Goal: Information Seeking & Learning: Find specific page/section

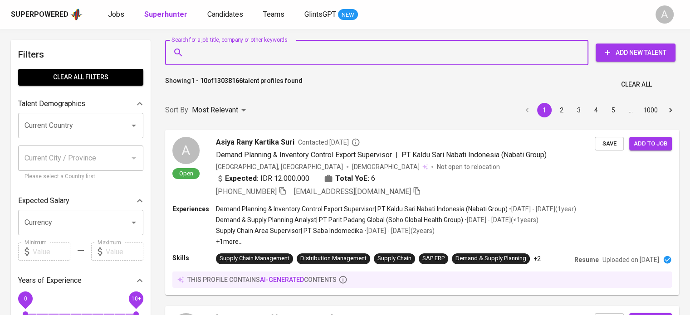
click at [257, 52] on input "Search for a job title, company or other keywords" at bounding box center [379, 52] width 384 height 17
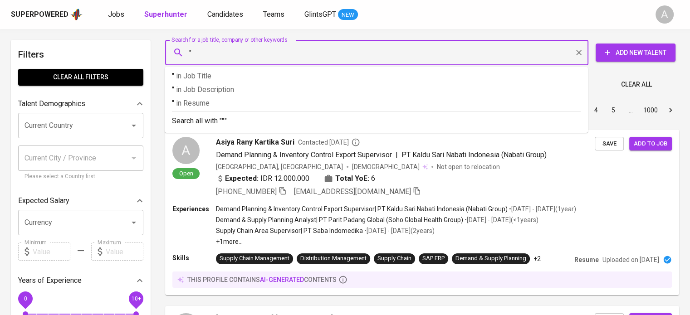
paste input "[EMAIL_ADDRESS][DOMAIN_NAME]"
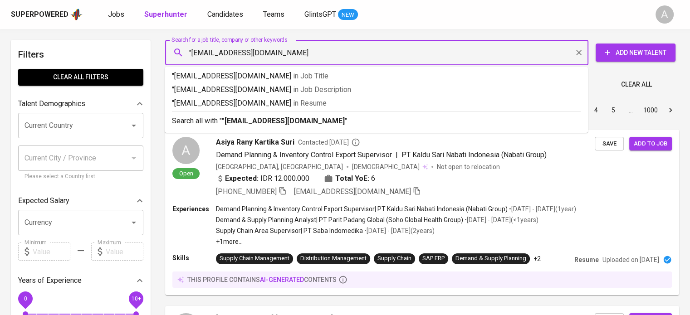
type input ""[EMAIL_ADDRESS][DOMAIN_NAME]""
click at [290, 118] on b ""[EMAIL_ADDRESS][DOMAIN_NAME]"" at bounding box center [285, 121] width 126 height 9
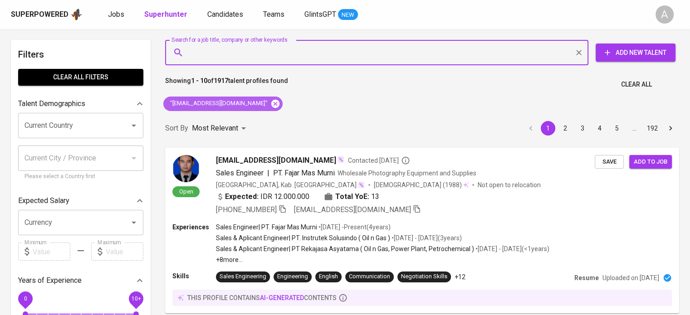
click at [271, 105] on icon at bounding box center [276, 104] width 10 height 10
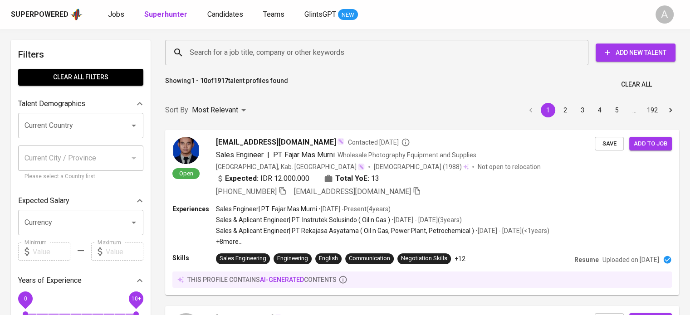
click at [222, 51] on input "Search for a job title, company or other keywords" at bounding box center [379, 52] width 384 height 17
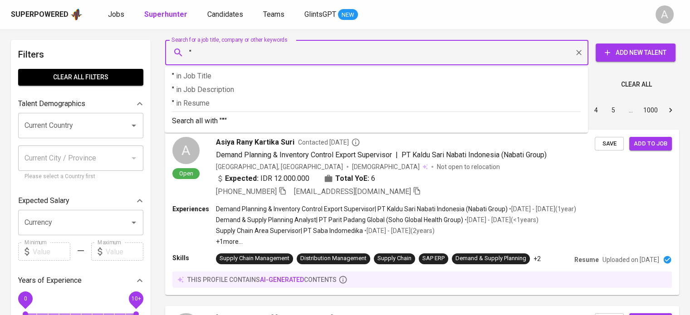
paste input "[EMAIL_ADDRESS][DOMAIN_NAME]"
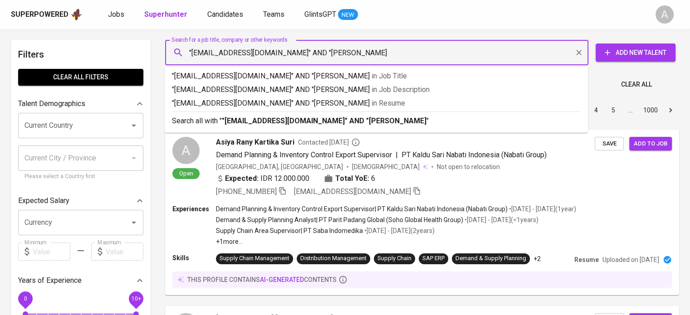
type input ""[EMAIL_ADDRESS][DOMAIN_NAME]" AND "NUR [PERSON_NAME]""
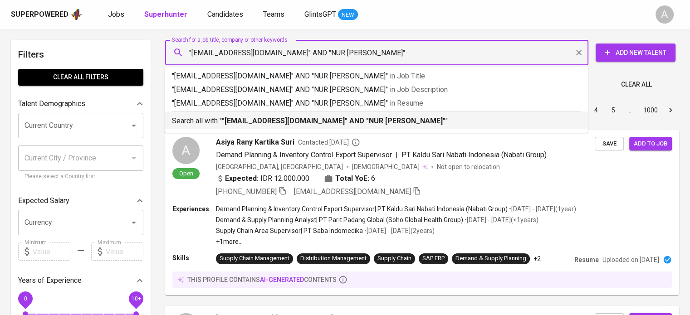
click at [288, 119] on b ""[EMAIL_ADDRESS][DOMAIN_NAME]" AND "NUR [PERSON_NAME]"" at bounding box center [334, 121] width 224 height 9
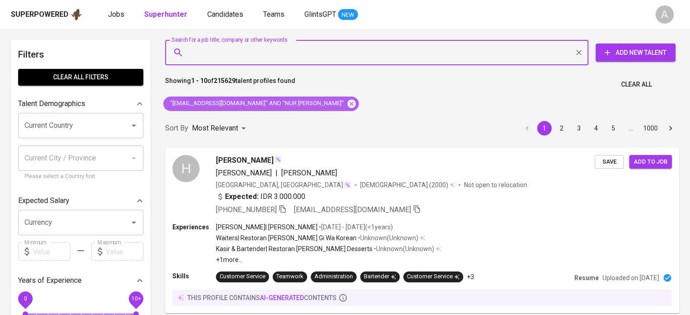
click at [348, 101] on icon at bounding box center [352, 103] width 8 height 8
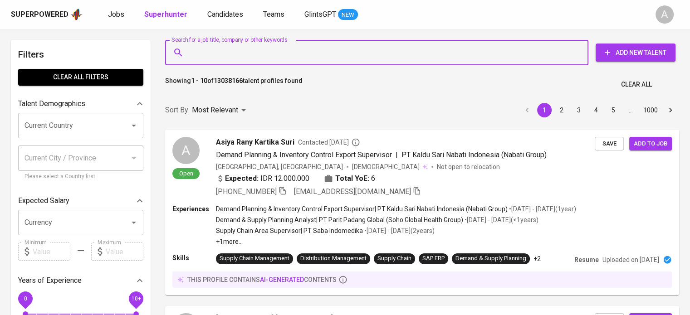
click at [325, 56] on input "Search for a job title, company or other keywords" at bounding box center [379, 52] width 384 height 17
paste input "[PERSON_NAME]"
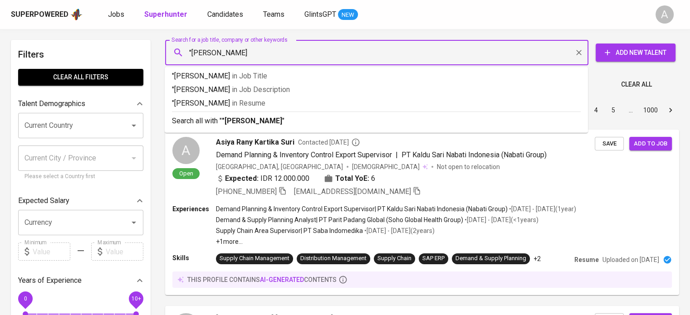
type input ""[PERSON_NAME]""
click at [317, 115] on div "Search all with " "[PERSON_NAME]" "" at bounding box center [376, 119] width 409 height 15
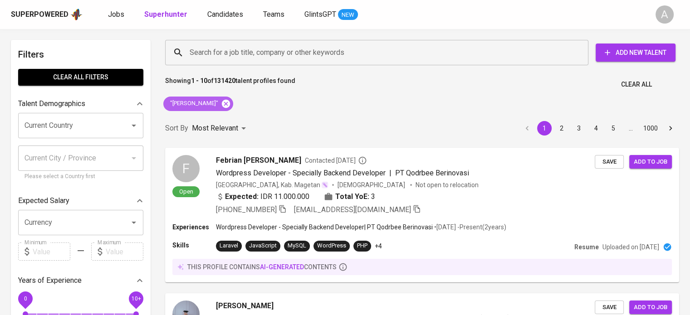
click at [230, 104] on icon at bounding box center [226, 103] width 8 height 8
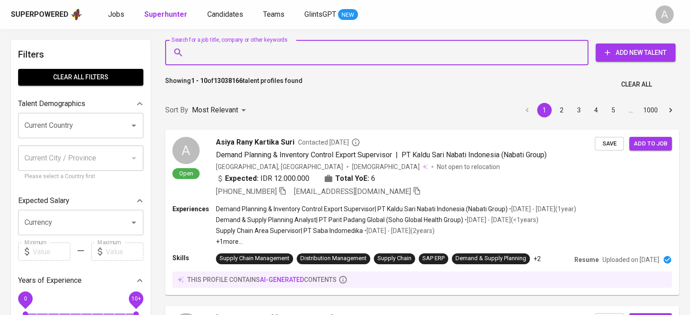
click at [286, 54] on input "Search for a job title, company or other keywords" at bounding box center [379, 52] width 384 height 17
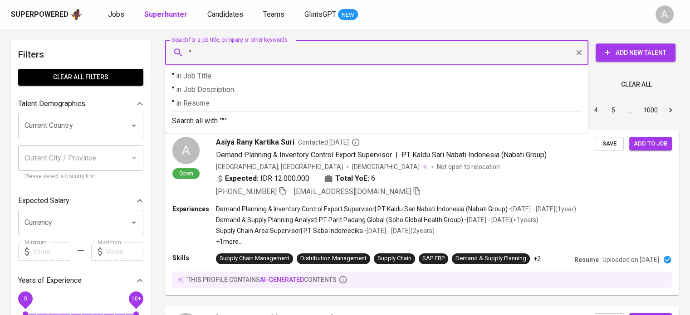
paste input "sitihardiyantifauziah@gmail.com"
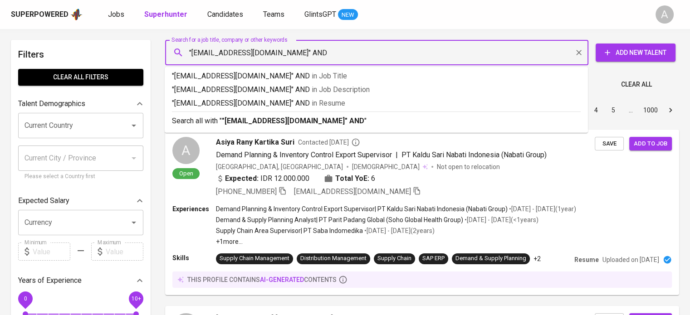
type input ""sitihardiyantifauziah@gmail.com" AND ""
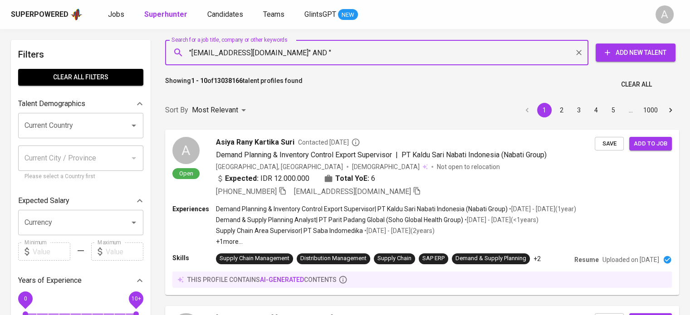
paste input "[PERSON_NAME]"
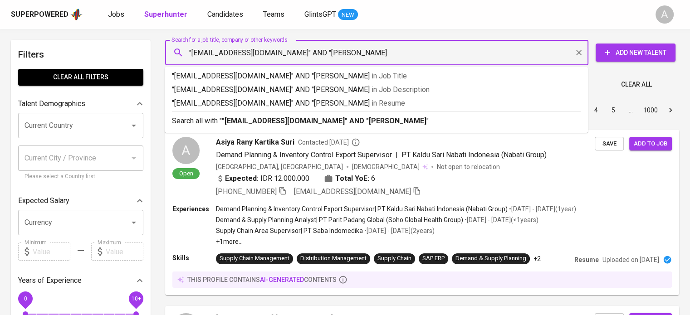
type input ""sitihardiyantifauziah@gmail.com" AND "Siti Hardiyanti Fauziah""
click at [526, 117] on p "Search all with " "sitihardiyantifauziah@gmail.com" AND "Siti Hardiyanti Fauzia…" at bounding box center [376, 121] width 409 height 11
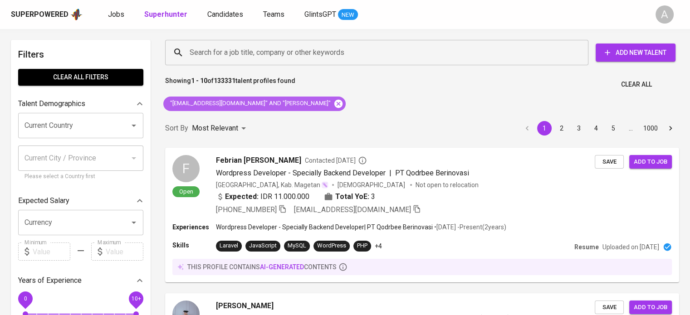
click at [342, 104] on icon at bounding box center [339, 103] width 8 height 8
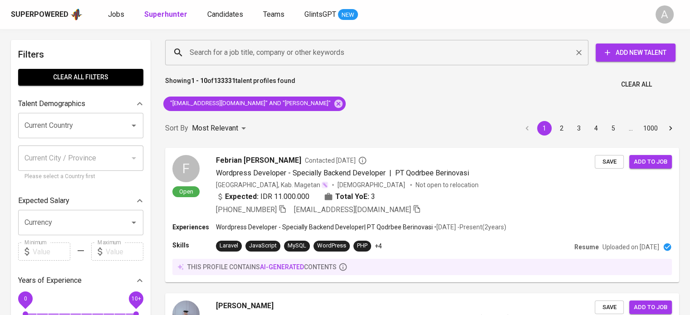
click at [322, 54] on input "Search for a job title, company or other keywords" at bounding box center [379, 52] width 384 height 17
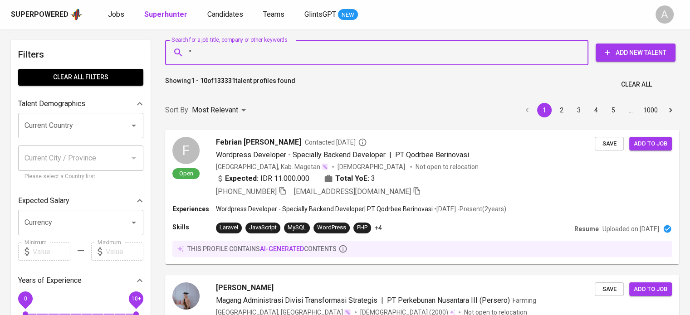
paste input "Ratisah Hannum"
type input ""Ratisah Hannum""
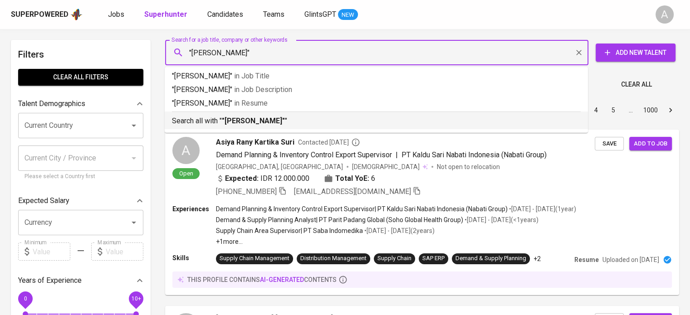
click at [297, 118] on p "Search all with " "Ratisah Hannum" "" at bounding box center [376, 121] width 409 height 11
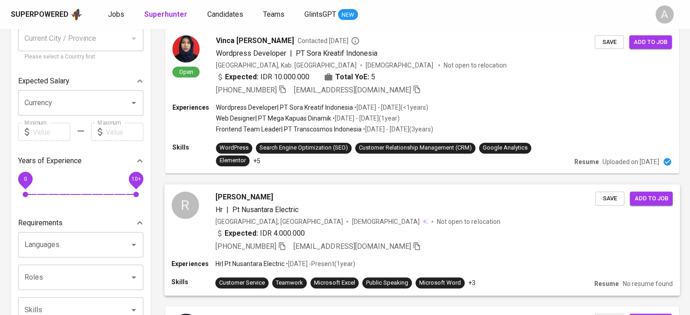
scroll to position [172, 0]
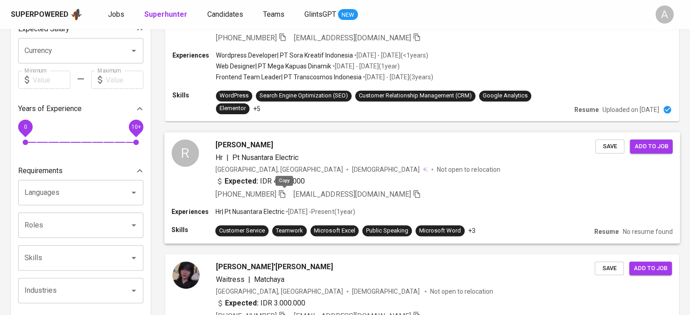
click at [286, 193] on icon "button" at bounding box center [282, 194] width 6 height 8
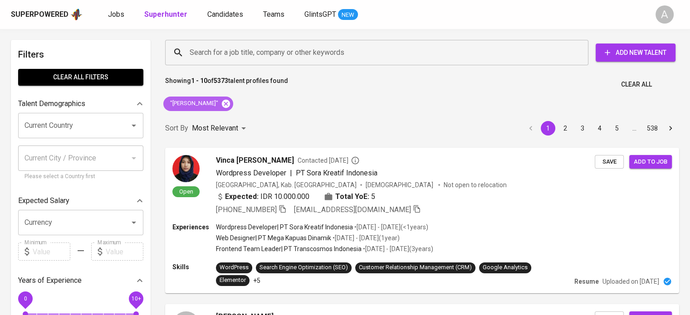
click at [225, 104] on icon at bounding box center [226, 104] width 10 height 10
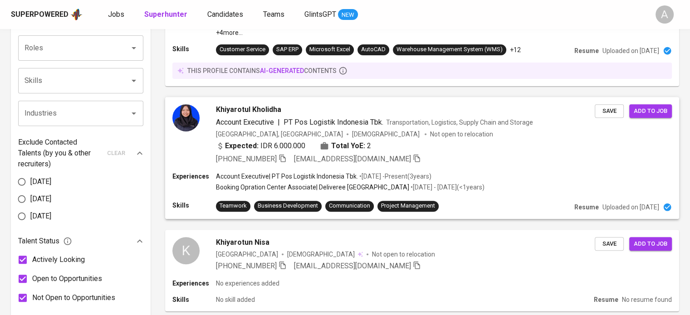
scroll to position [452, 0]
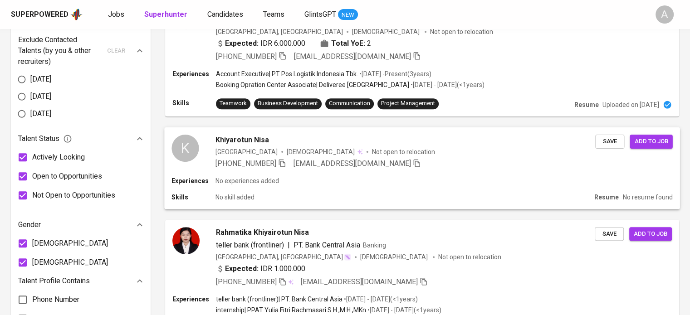
click at [322, 180] on div "Experiences No experiences added" at bounding box center [422, 181] width 501 height 9
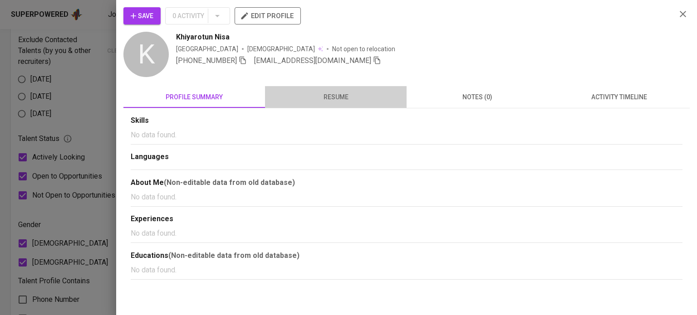
click at [347, 88] on button "resume" at bounding box center [336, 97] width 142 height 22
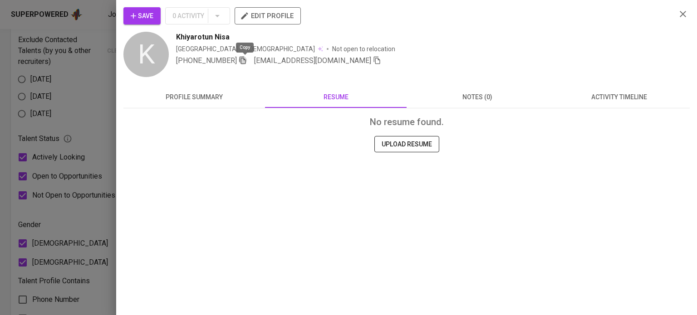
click at [243, 62] on icon "button" at bounding box center [243, 60] width 8 height 8
click at [95, 59] on div at bounding box center [348, 157] width 697 height 315
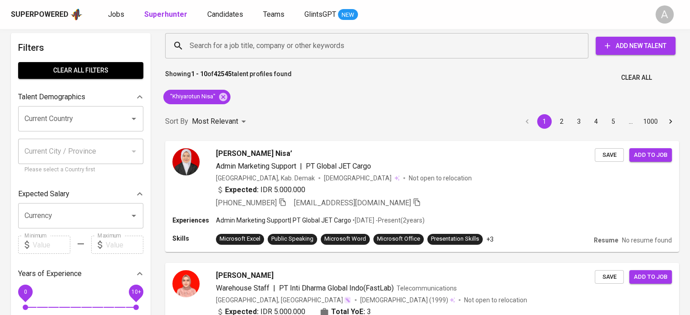
scroll to position [0, 0]
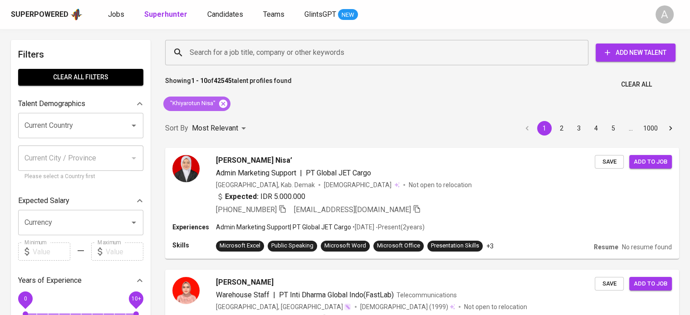
click at [223, 106] on icon at bounding box center [223, 103] width 8 height 8
click at [266, 48] on input "Search for a job title, company or other keywords" at bounding box center [379, 52] width 384 height 17
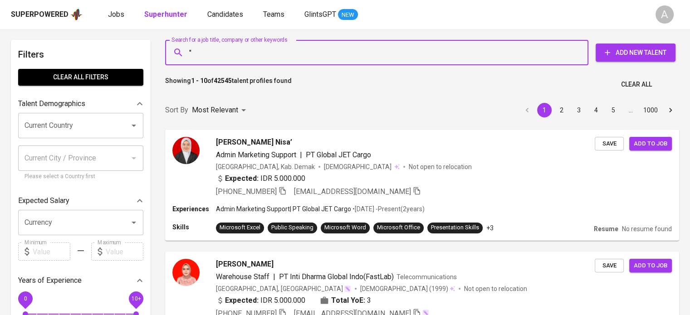
paste input "Wimbo Alif Wisudawan"
type input ""Wimbo Alif Wisudawan""
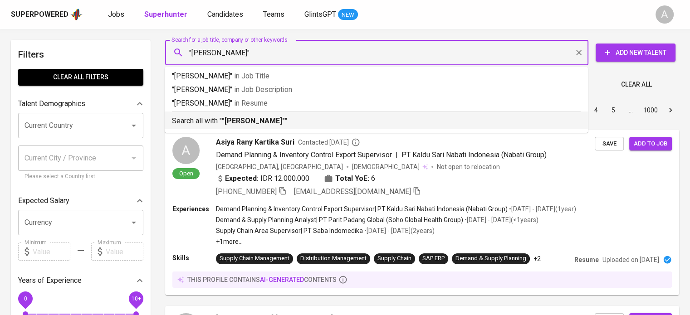
click at [292, 126] on p "Search all with " "Wimbo Alif Wisudawan" "" at bounding box center [376, 121] width 409 height 11
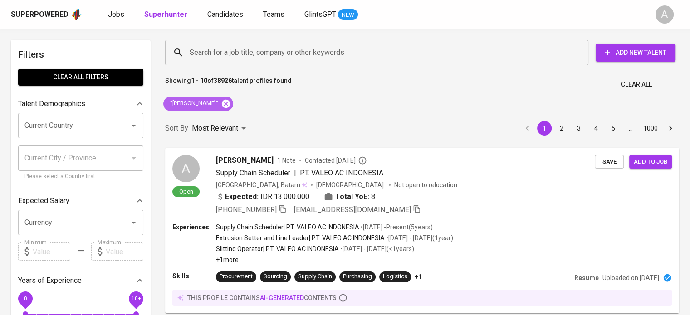
click at [230, 103] on icon at bounding box center [226, 103] width 8 height 8
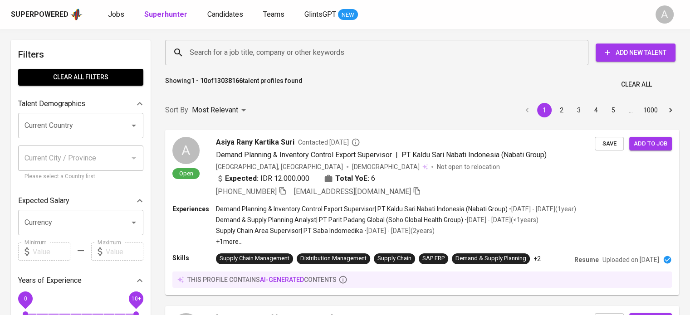
click at [320, 62] on div "Search for a job title, company or other keywords" at bounding box center [376, 52] width 423 height 25
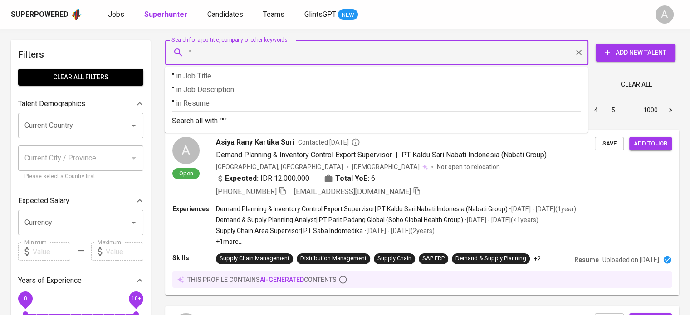
paste input "Sakti Sankiem"
type input ""Sakti Sankiem""
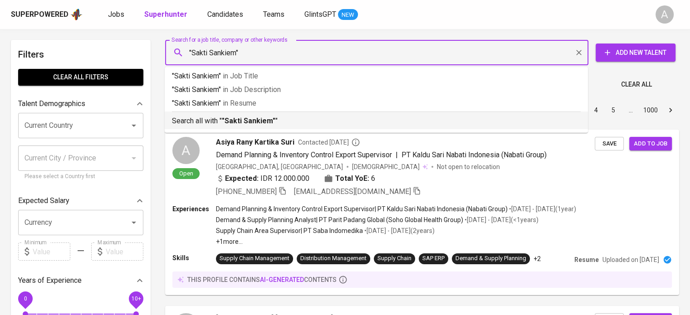
click at [307, 117] on p "Search all with " "Sakti Sankiem" "" at bounding box center [376, 121] width 409 height 11
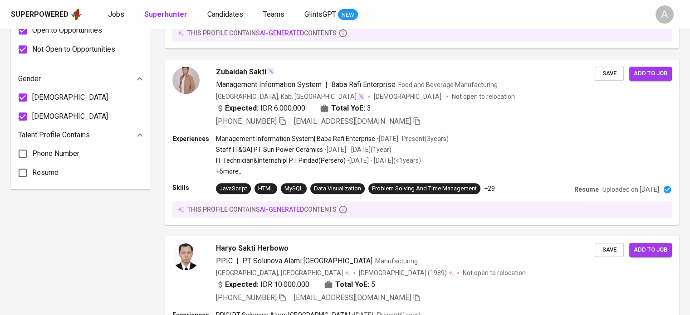
scroll to position [211, 0]
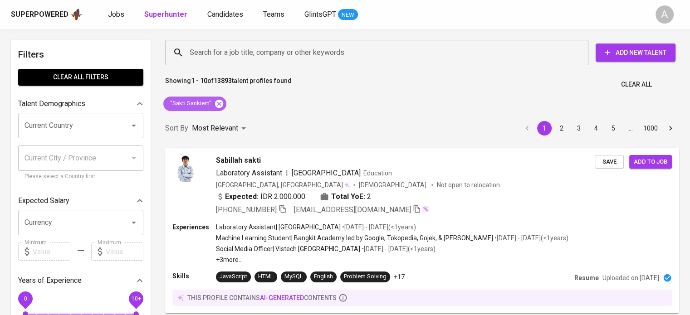
click at [221, 103] on icon at bounding box center [219, 103] width 8 height 8
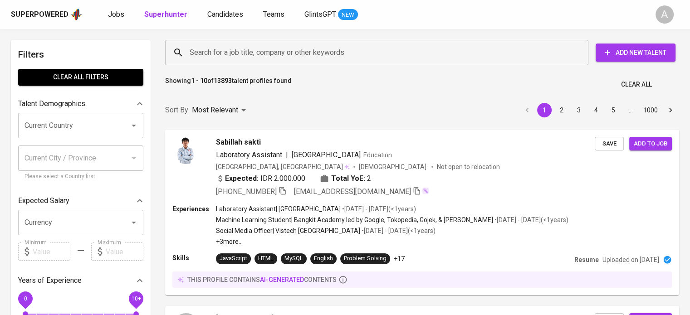
click at [243, 52] on input "Search for a job title, company or other keywords" at bounding box center [379, 52] width 384 height 17
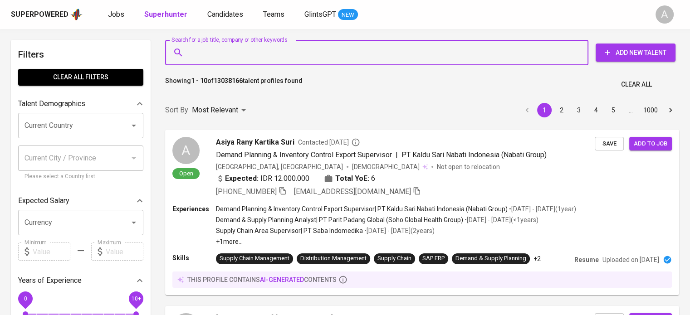
click at [243, 52] on input "Search for a job title, company or other keywords" at bounding box center [379, 52] width 384 height 17
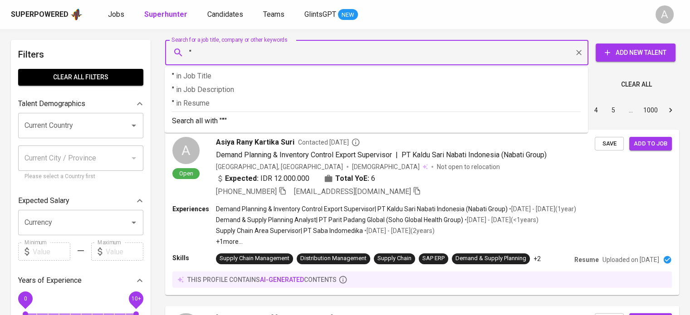
paste input "Nucky Putri Defanti"
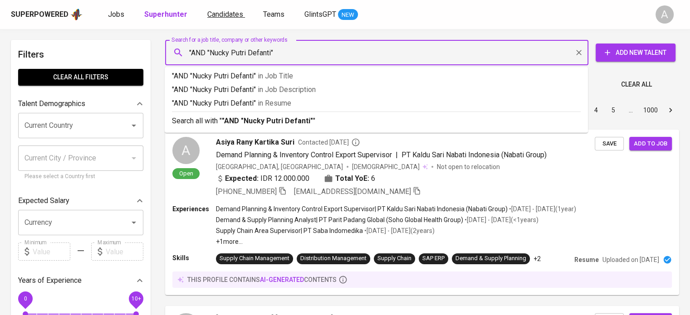
paste input "nucky.putrii@gmail.com"
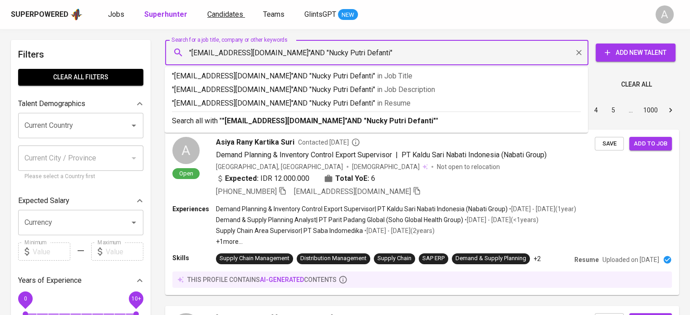
type input ""nucky.putrii@gmail.com" AND "Nucky Putri Defanti""
click at [378, 116] on p "Search all with " "nucky.putrii@gmail.com" AND "Nucky Putri Defanti" "" at bounding box center [376, 121] width 409 height 11
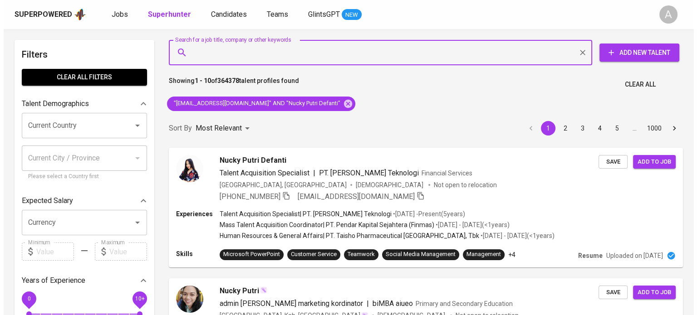
scroll to position [26, 0]
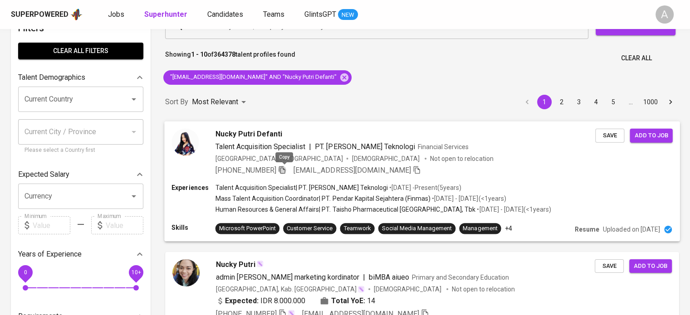
click at [286, 172] on icon "button" at bounding box center [282, 170] width 8 height 8
click at [394, 190] on p "• Sep 2019 - Present ( 5 years )" at bounding box center [425, 187] width 74 height 9
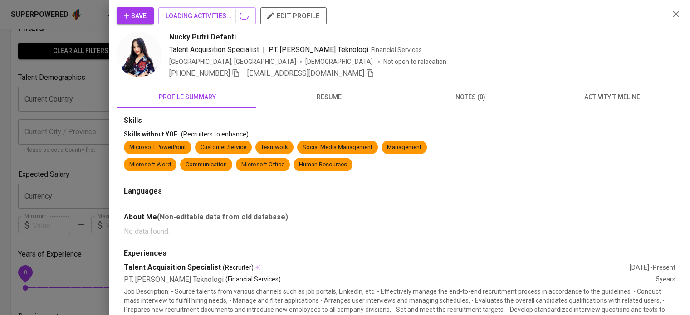
click at [360, 125] on div "Skills" at bounding box center [400, 121] width 552 height 10
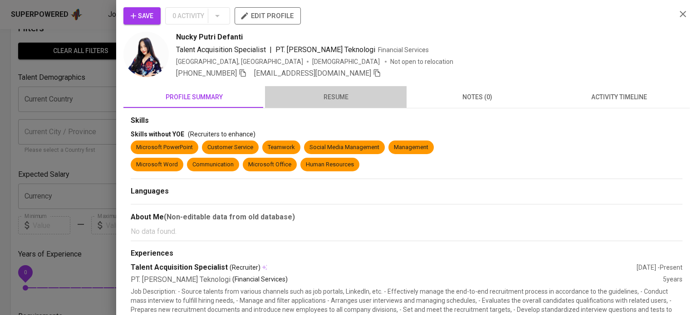
click at [340, 99] on span "resume" at bounding box center [336, 97] width 131 height 11
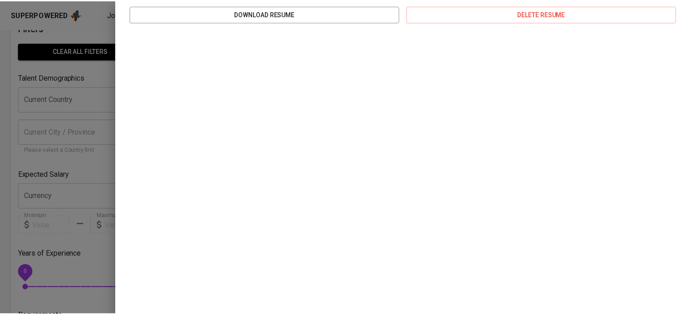
scroll to position [0, 0]
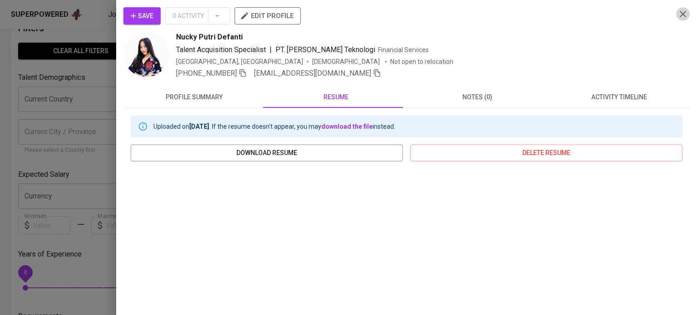
click at [677, 20] on button "button" at bounding box center [683, 14] width 14 height 14
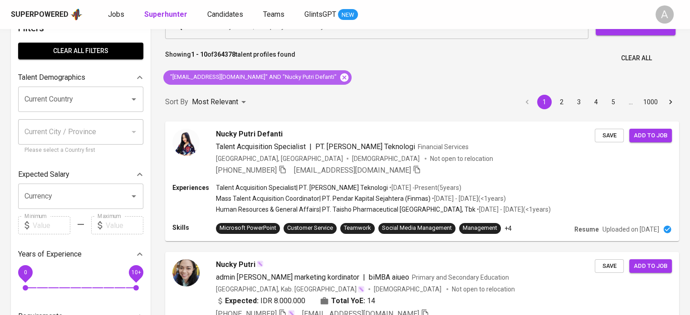
click at [340, 80] on icon at bounding box center [344, 77] width 8 height 8
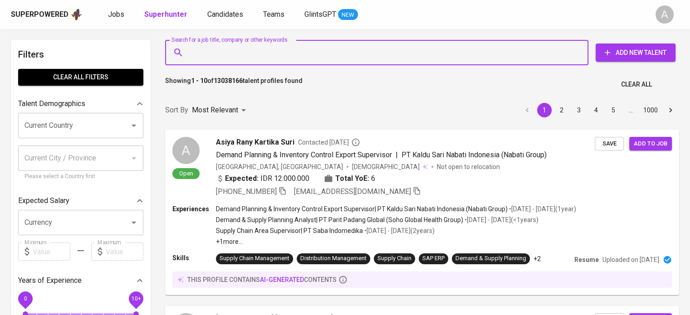
click at [310, 52] on input "Search for a job title, company or other keywords" at bounding box center [379, 52] width 384 height 17
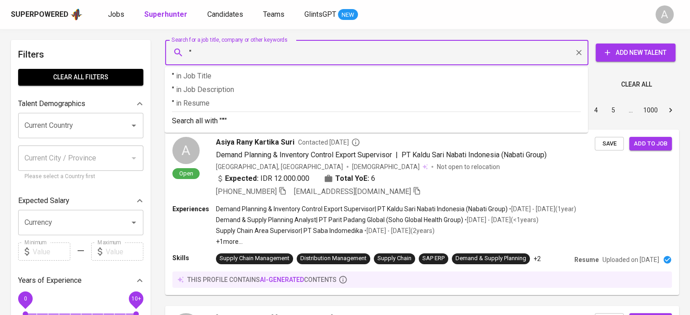
paste input "Bella Chairunnisa"
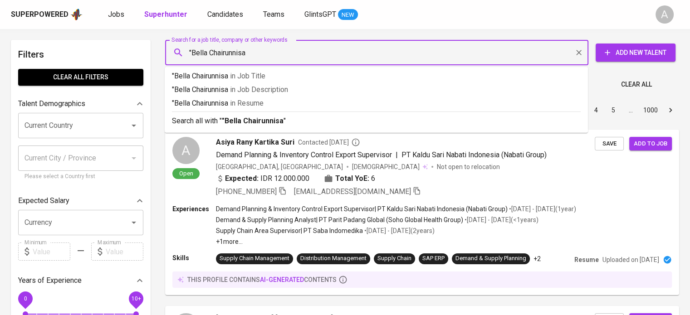
type input ""Bella Chairunnisa""
click at [309, 114] on div "Search all with " "Bella Chairunnisa" "" at bounding box center [376, 119] width 409 height 15
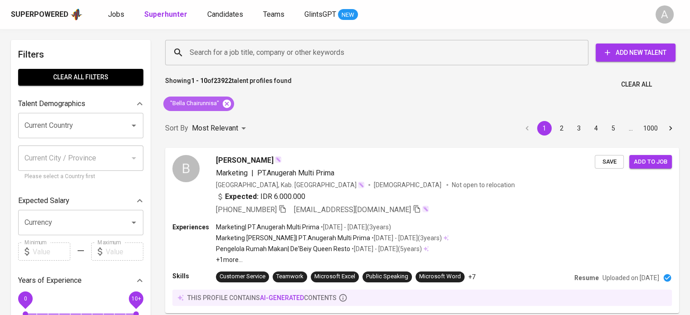
click at [225, 105] on icon at bounding box center [227, 104] width 10 height 10
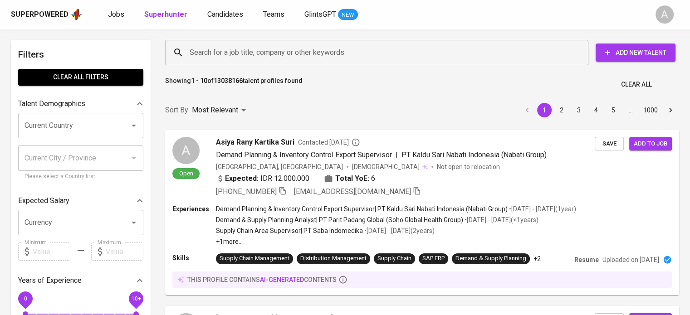
click at [297, 50] on input "Search for a job title, company or other keywords" at bounding box center [379, 52] width 384 height 17
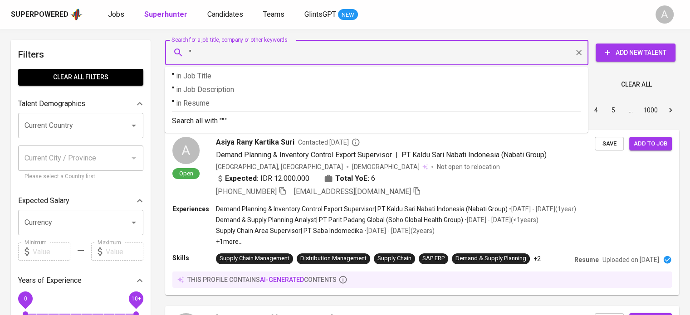
paste input "iam.handikurniawan@gmail.com"
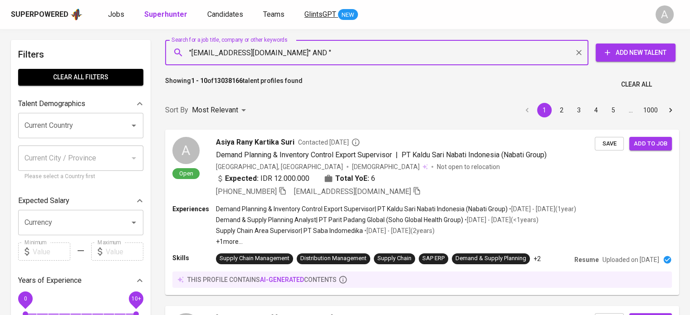
paste input "Handi Kurniawan"
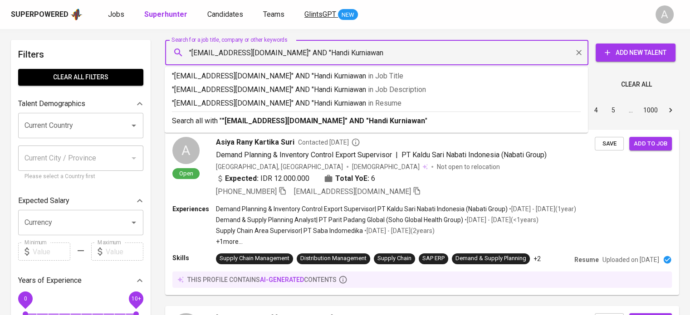
type input ""iam.handikurniawan@gmail.com" AND "Handi Kurniawan""
click at [430, 117] on p "Search all with " "iam.handikurniawan@gmail.com" AND "Handi Kurniawan" "" at bounding box center [376, 121] width 409 height 11
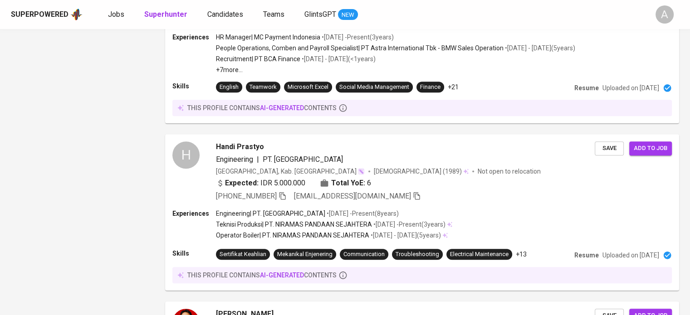
scroll to position [25, 0]
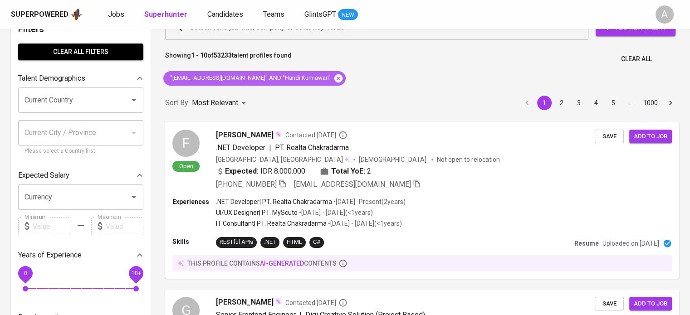
click at [334, 78] on icon at bounding box center [339, 79] width 10 height 10
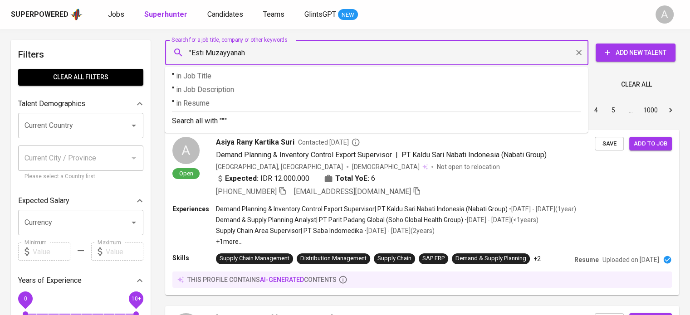
type input ""Esti Muzayyanah""
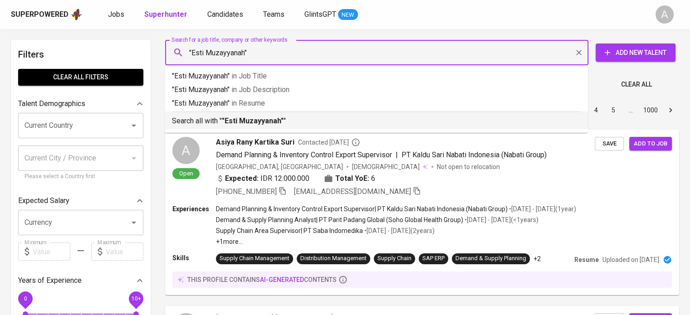
click at [272, 123] on b ""Esti Muzayyanah"" at bounding box center [253, 121] width 62 height 9
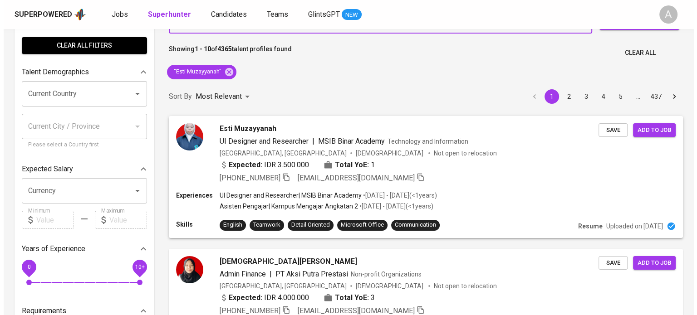
scroll to position [68, 0]
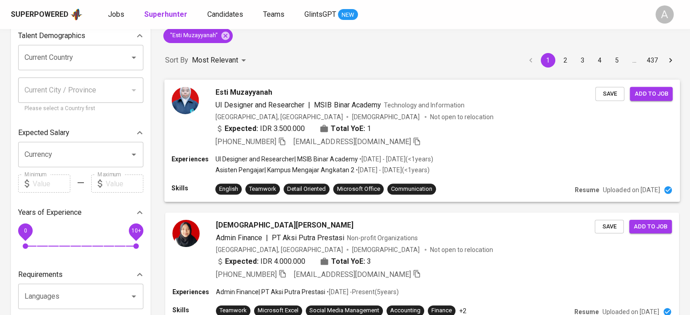
click at [459, 139] on div "+62 852-8139-2659 esti.muzayyanah@gmail.com" at bounding box center [406, 141] width 380 height 11
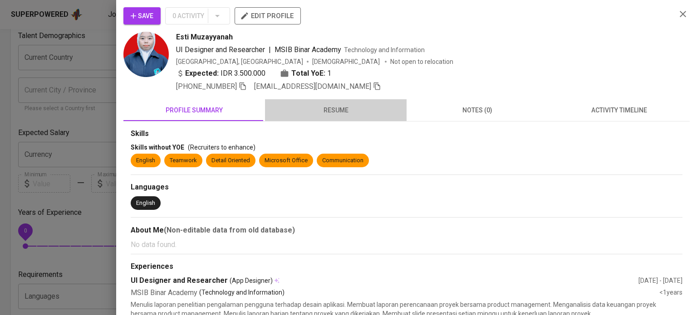
click at [361, 105] on span "resume" at bounding box center [336, 110] width 131 height 11
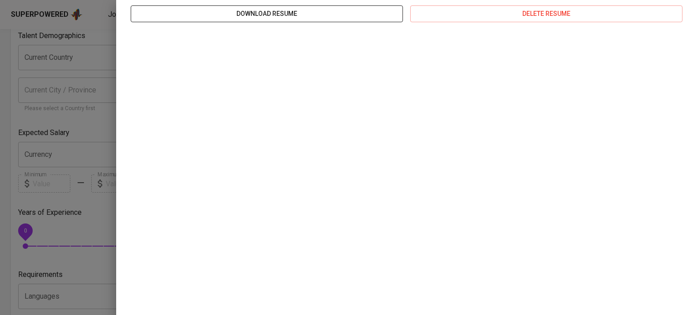
scroll to position [0, 0]
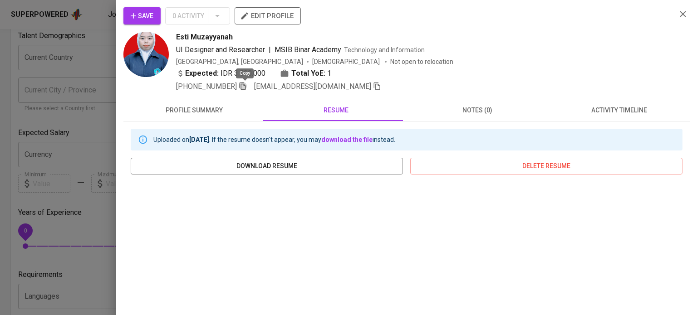
click at [246, 89] on icon "button" at bounding box center [243, 87] width 6 height 8
click at [678, 14] on icon "button" at bounding box center [683, 14] width 11 height 11
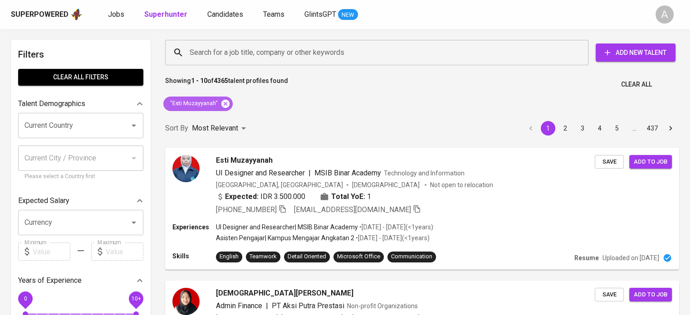
click at [227, 106] on icon at bounding box center [226, 103] width 8 height 8
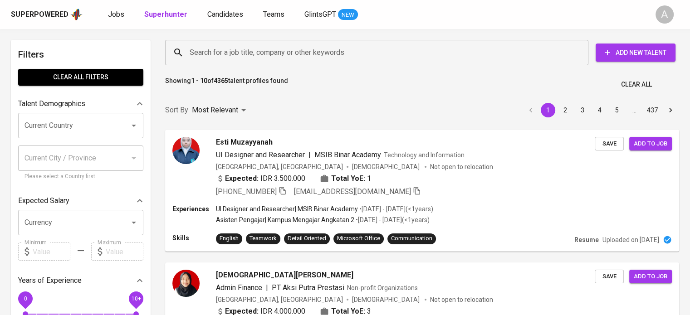
click at [243, 52] on input "Search for a job title, company or other keywords" at bounding box center [379, 52] width 384 height 17
click at [211, 58] on input "Search for a job title, company or other keywords" at bounding box center [379, 52] width 384 height 17
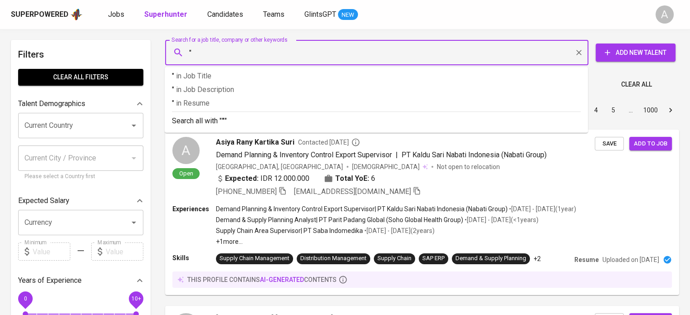
paste input "yadimovich18@gmail.com"
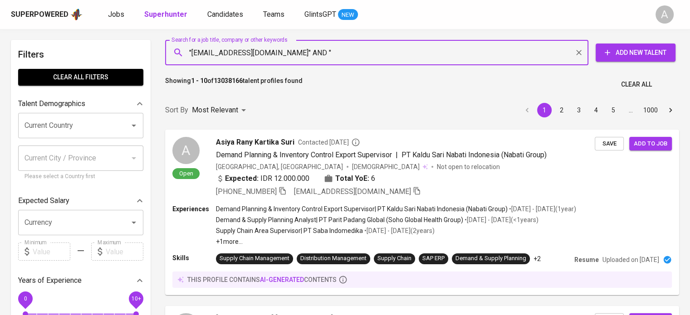
paste input "Dar Yadi"
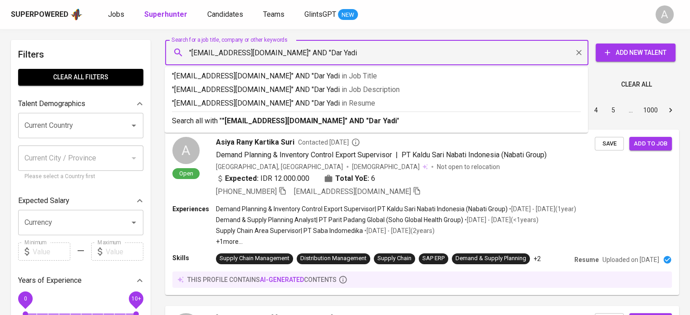
type input ""yadimovich18@gmail.com" AND "Dar Yadi""
click at [470, 121] on p "Search all with " "yadimovich18@gmail.com" AND "Dar Yadi" "" at bounding box center [376, 121] width 409 height 11
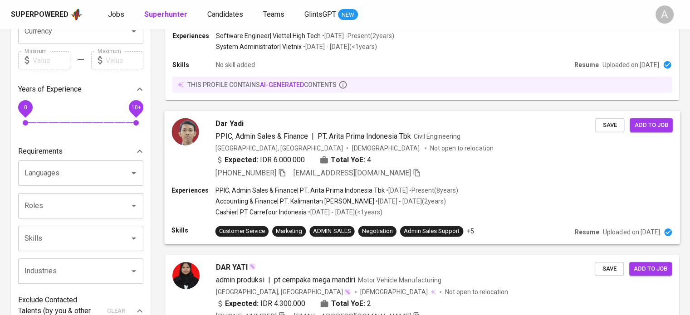
scroll to position [612, 0]
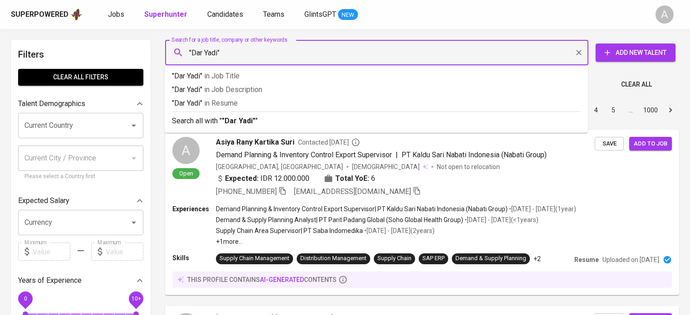
type input ""Dar Yadi"
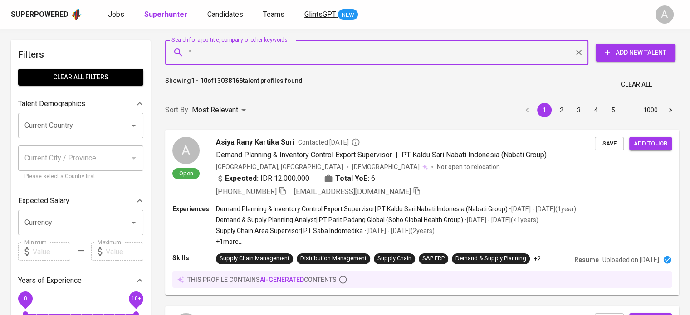
paste input "yadimovich18@gmail.com"
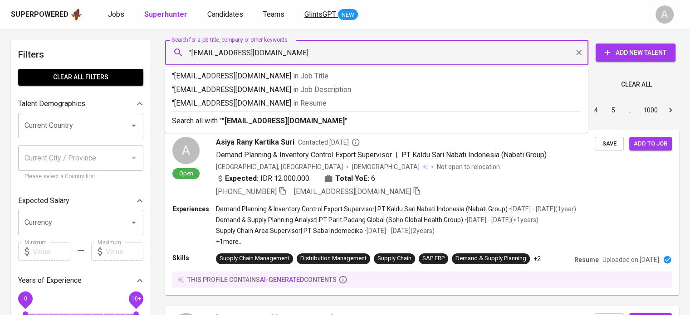
type input ""yadimovich18@gmail.com""
click at [407, 121] on p "Search all with " "yadimovich18@gmail.com" "" at bounding box center [376, 121] width 409 height 11
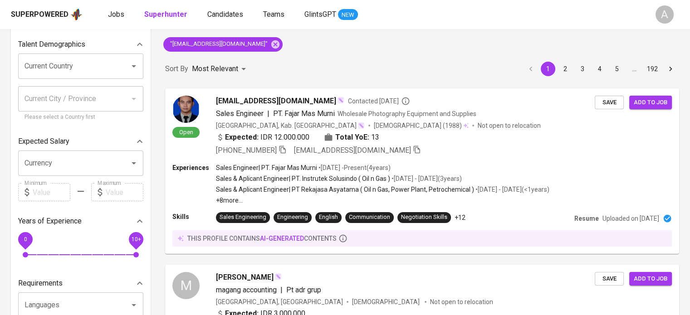
scroll to position [60, 0]
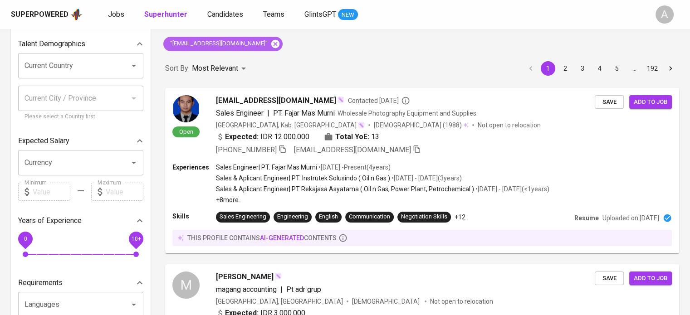
click at [271, 43] on icon at bounding box center [275, 43] width 8 height 8
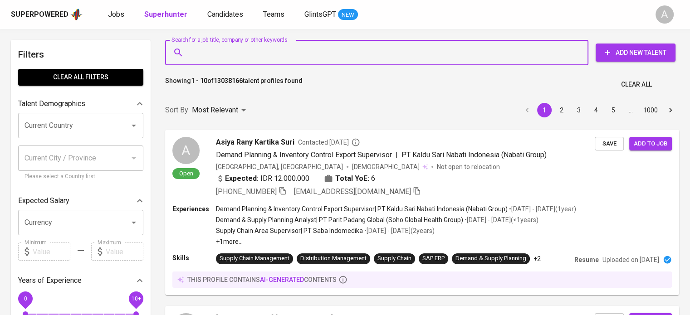
click at [251, 58] on input "Search for a job title, company or other keywords" at bounding box center [379, 52] width 384 height 17
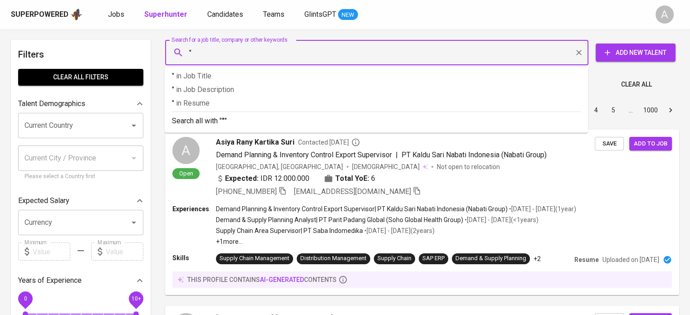
paste input "ralahaludaniel3@gmail.com"
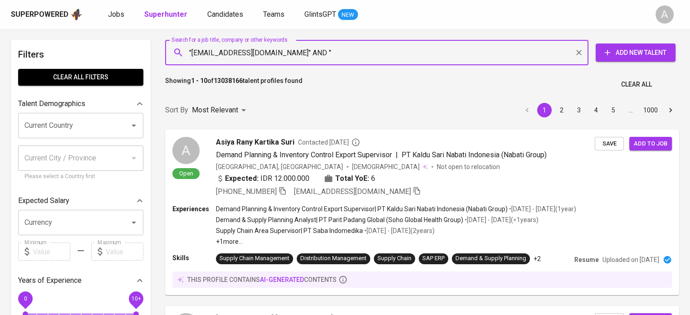
paste input "Ralahalu Daniel"
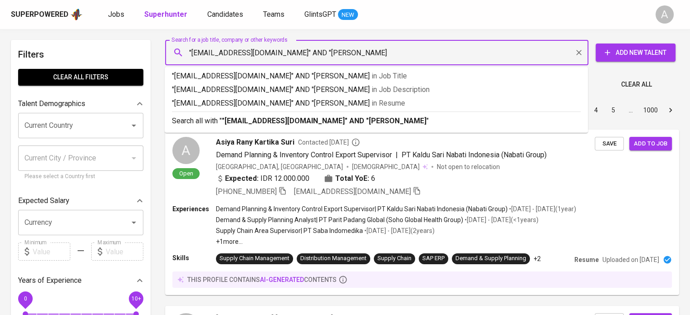
type input ""ralahaludaniel3@gmail.com" AND "Ralahalu Daniel""
click at [407, 116] on p "Search all with " "ralahaludaniel3@gmail.com" AND "Ralahalu Daniel" "" at bounding box center [376, 121] width 409 height 11
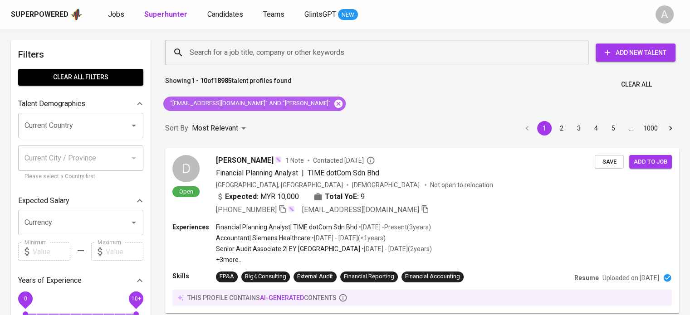
click at [334, 103] on icon at bounding box center [339, 104] width 10 height 10
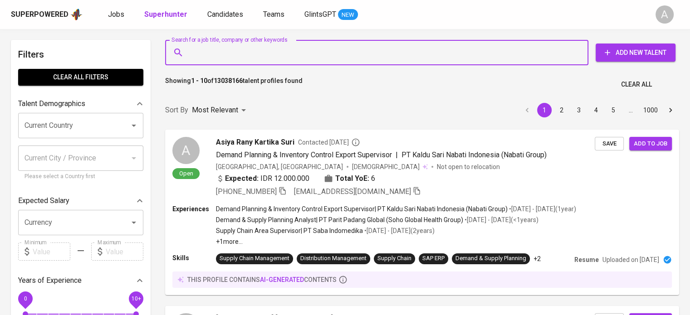
click at [309, 52] on input "Search for a job title, company or other keywords" at bounding box center [379, 52] width 384 height 17
paste input "Ralahalu Daniel"
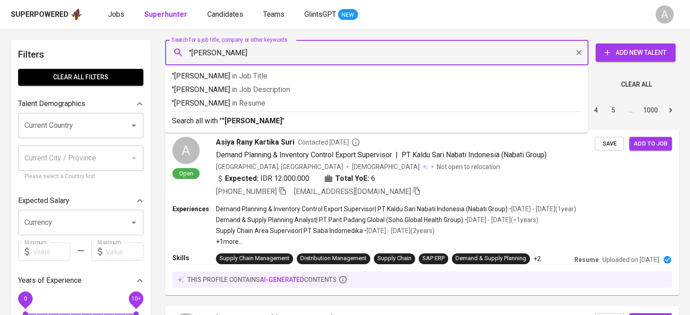
type input ""Ralahalu Daniel""
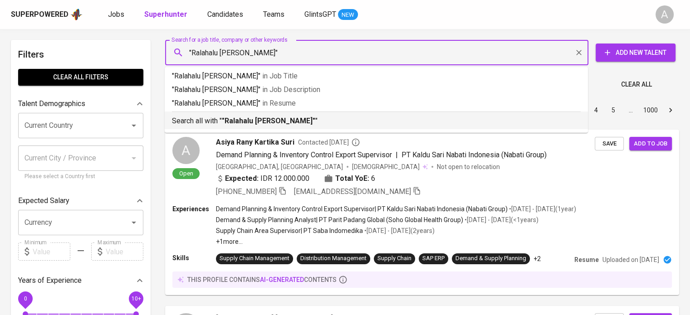
click at [302, 114] on div "Search all with " "Ralahalu Daniel" "" at bounding box center [376, 119] width 409 height 15
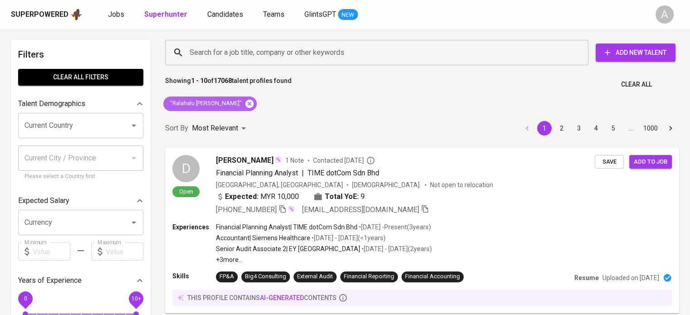
click at [246, 107] on icon at bounding box center [250, 103] width 8 height 8
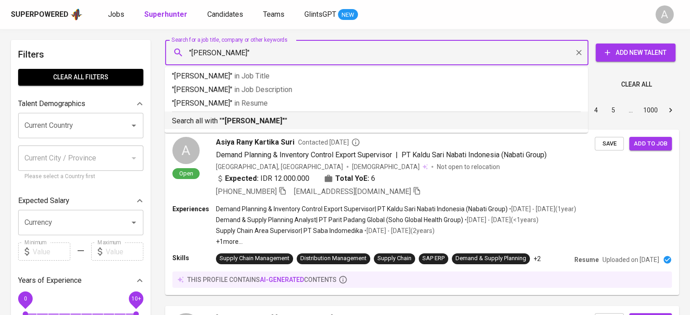
click at [273, 121] on b ""[PERSON_NAME]"" at bounding box center [253, 121] width 63 height 9
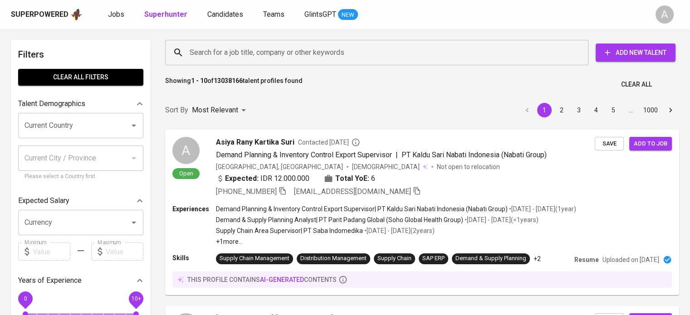
click at [324, 47] on input "Search for a job title, company or other keywords" at bounding box center [379, 52] width 384 height 17
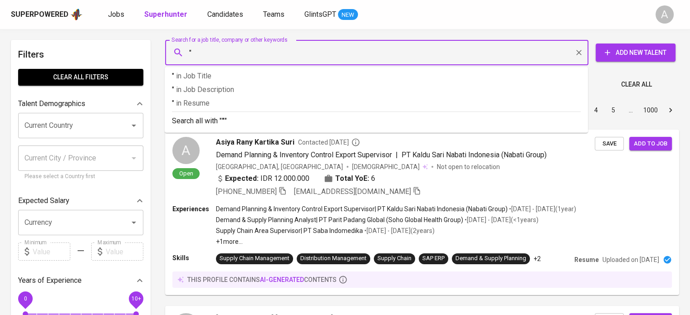
paste input "tyask2912@gmail.com"
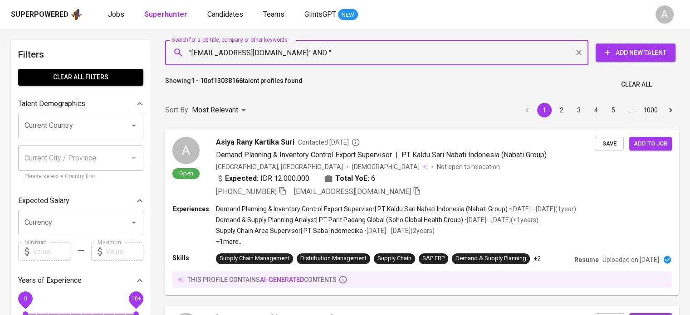
paste input "Tyas Kusumastuti"
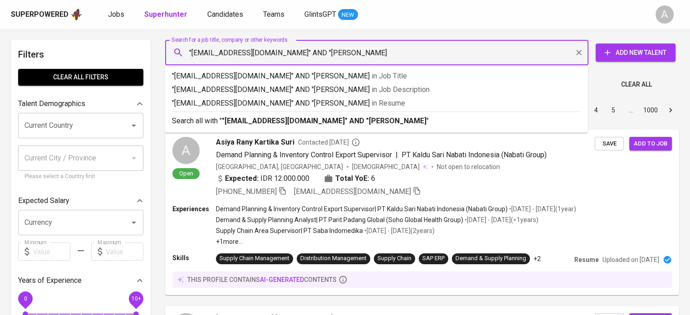
type input ""tyask2912@gmail.com" AND "Tyas Kusumastuti""
click at [420, 124] on p "Search all with " "tyask2912@gmail.com" AND "Tyas Kusumastuti" "" at bounding box center [376, 121] width 409 height 11
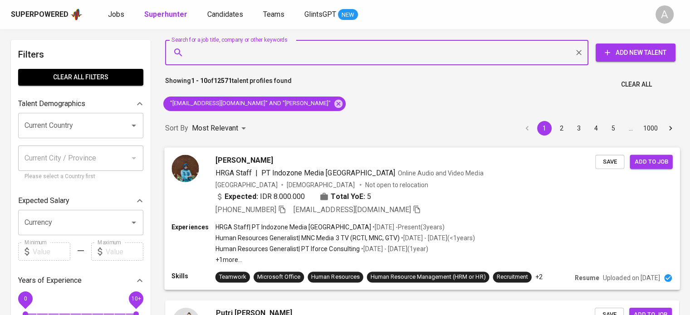
scroll to position [72, 0]
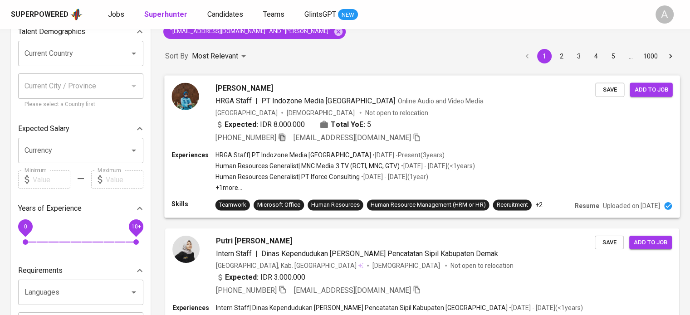
click at [285, 138] on icon "button" at bounding box center [282, 137] width 8 height 8
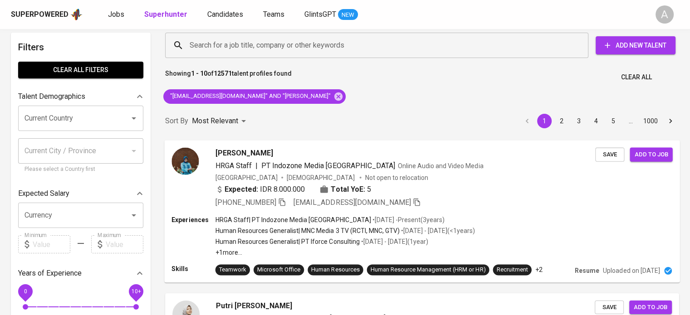
scroll to position [7, 0]
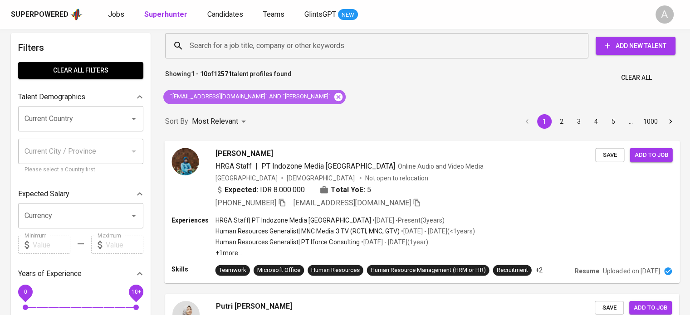
click at [335, 98] on icon at bounding box center [339, 97] width 8 height 8
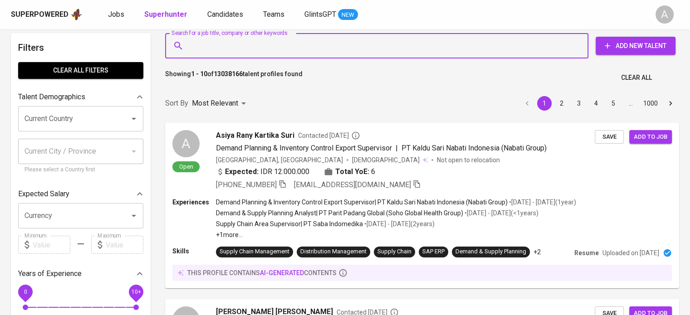
click at [355, 50] on input "Search for a job title, company or other keywords" at bounding box center [379, 45] width 384 height 17
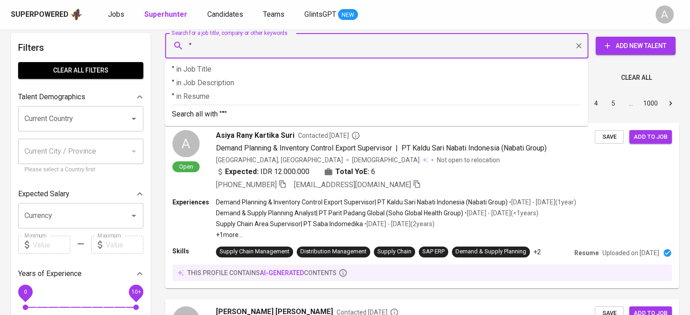
paste input "dilatalarima9@gmail.com"
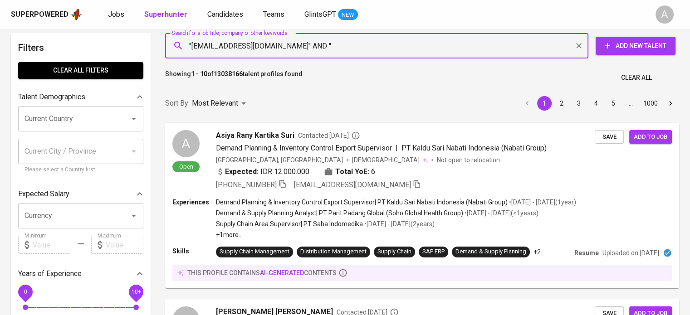
paste input "Mauly Fadila Talarima"
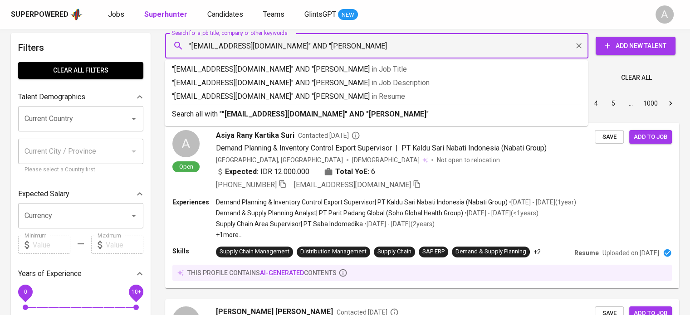
type input ""dilatalarima9@gmail.com" AND "Mauly Fadila Talarima""
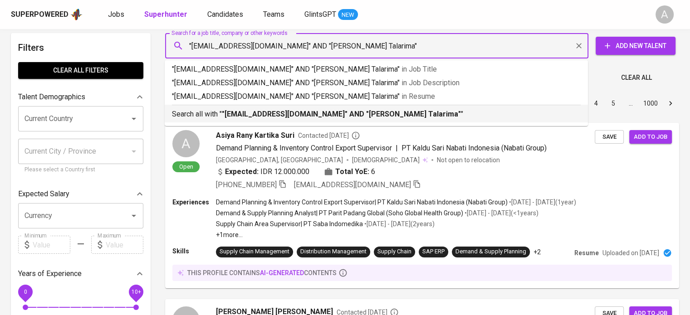
click at [377, 112] on b ""dilatalarima9@gmail.com" AND "Mauly Fadila Talarima"" at bounding box center [341, 114] width 239 height 9
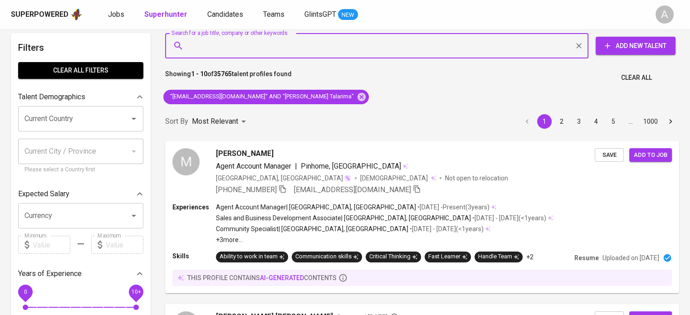
scroll to position [64, 0]
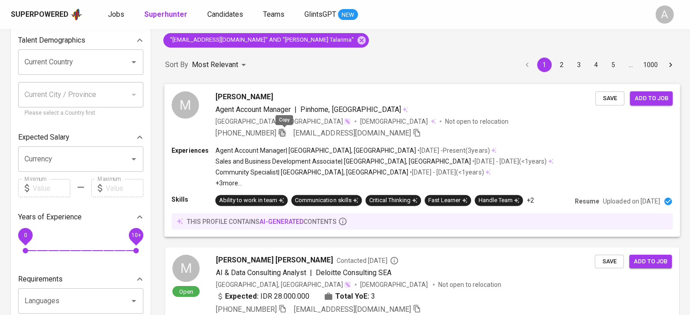
click at [285, 135] on icon "button" at bounding box center [282, 132] width 8 height 8
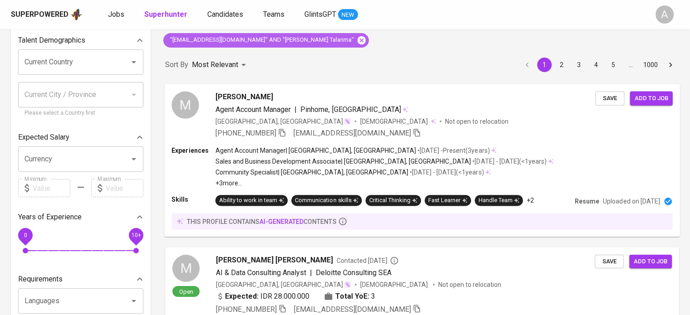
click at [358, 39] on icon at bounding box center [362, 40] width 8 height 8
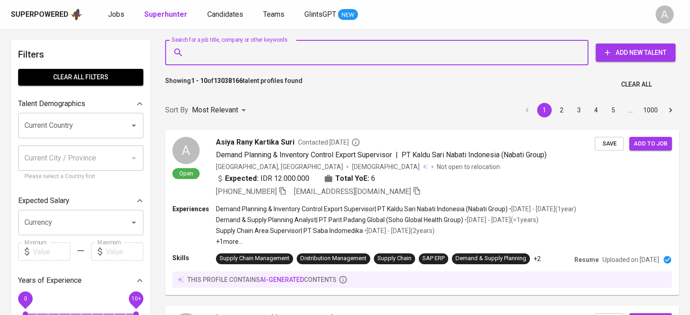
click at [320, 51] on input "Search for a job title, company or other keywords" at bounding box center [379, 52] width 384 height 17
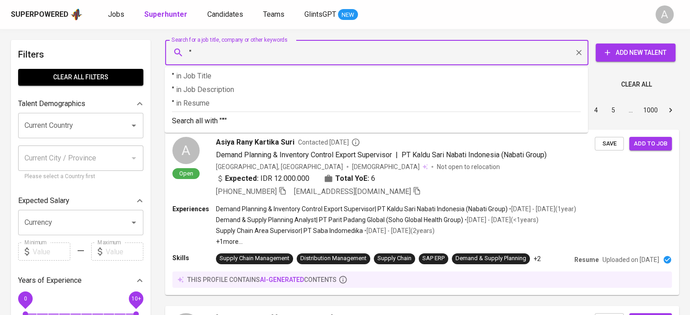
paste input "[EMAIL_ADDRESS][DOMAIN_NAME]"
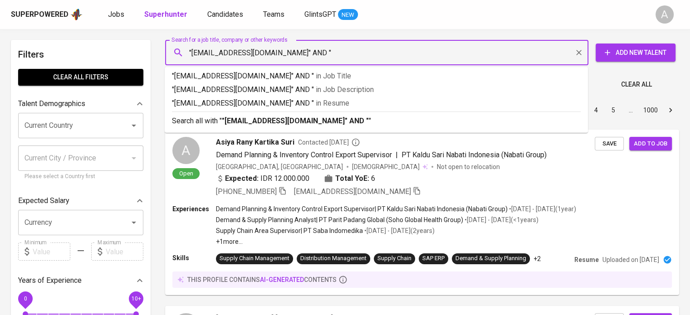
paste input "Agatha Candra"
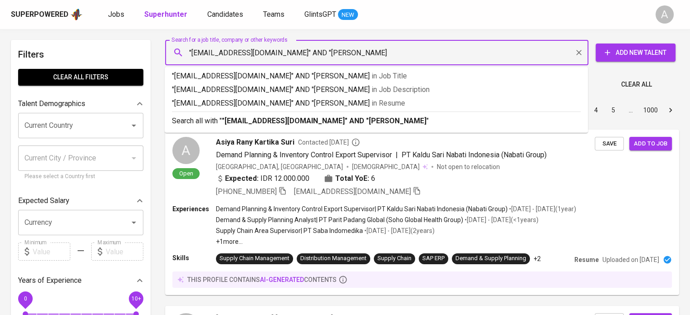
type input ""[EMAIL_ADDRESS][DOMAIN_NAME]" AND "[PERSON_NAME]""
click at [414, 124] on p "Search all with " "agatha.indyca@gmail.com" AND "Agatha Candra" "" at bounding box center [376, 121] width 409 height 11
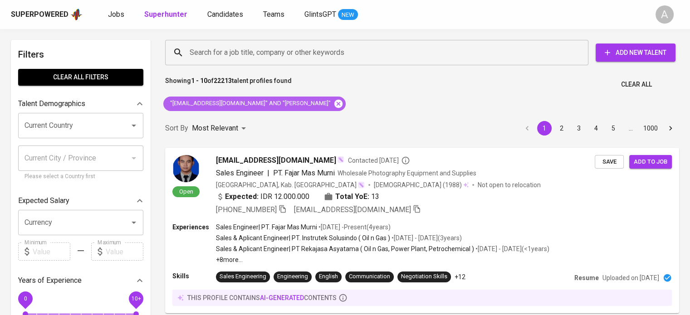
click at [335, 107] on icon at bounding box center [339, 103] width 8 height 8
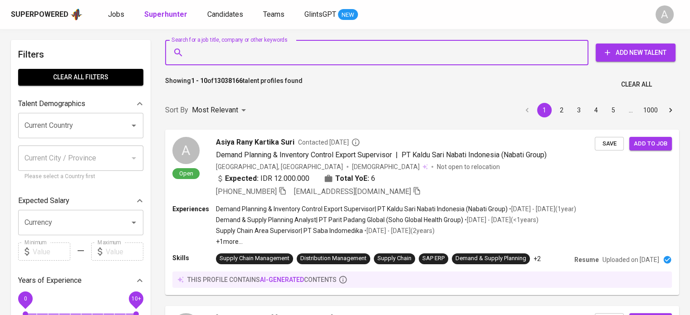
click at [334, 56] on input "Search for a job title, company or other keywords" at bounding box center [379, 52] width 384 height 17
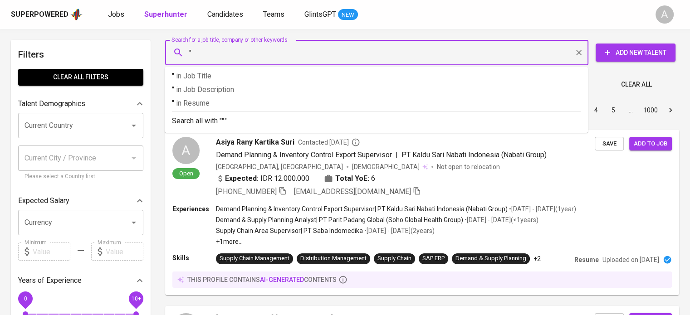
paste input "Raveli [PERSON_NAME]"
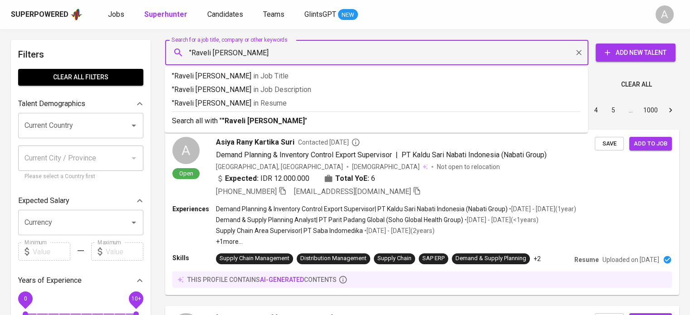
type input ""Raveli [PERSON_NAME]""
click at [322, 117] on p "Search all with " "[PERSON_NAME] [PERSON_NAME]" "" at bounding box center [376, 121] width 409 height 11
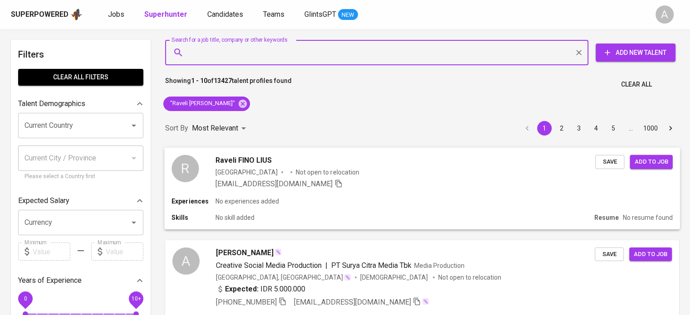
click at [354, 187] on div "[EMAIL_ADDRESS][DOMAIN_NAME]" at bounding box center [406, 183] width 380 height 11
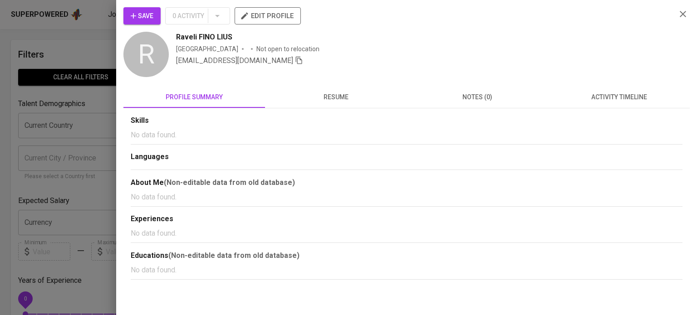
click at [343, 105] on button "resume" at bounding box center [336, 97] width 142 height 22
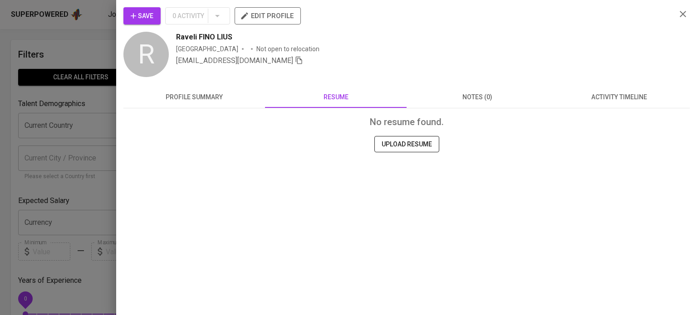
click at [227, 85] on div "Save 0 Activity edit profile R Raveli FINO LIUS Indonesia Not open to relocatio…" at bounding box center [406, 106] width 566 height 199
click at [219, 99] on span "profile summary" at bounding box center [194, 97] width 131 height 11
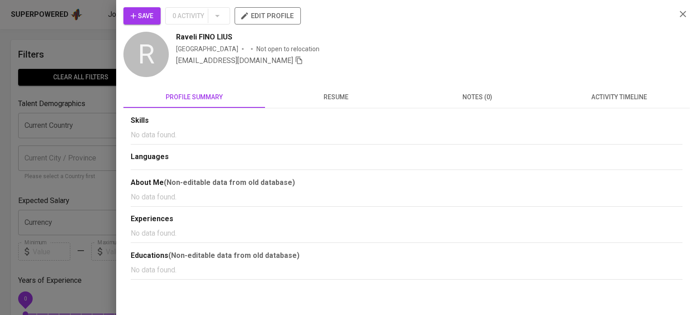
click at [679, 12] on icon "button" at bounding box center [683, 14] width 11 height 11
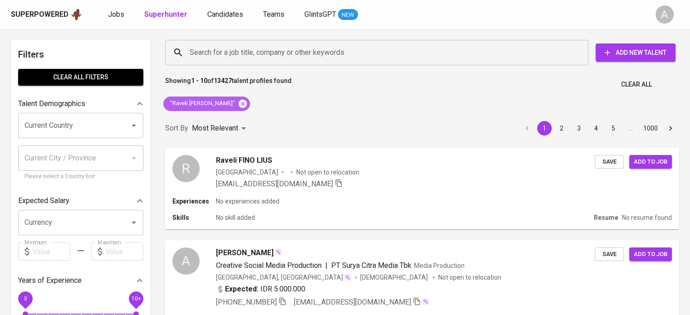
click at [238, 103] on icon at bounding box center [243, 104] width 10 height 10
click at [269, 58] on input "Search for a job title, company or other keywords" at bounding box center [379, 52] width 384 height 17
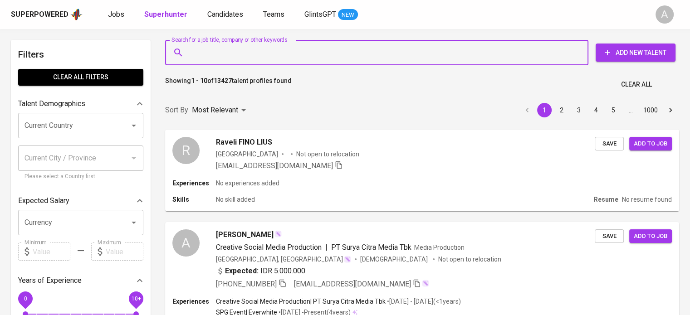
click at [269, 58] on input "Search for a job title, company or other keywords" at bounding box center [379, 52] width 384 height 17
paste input "[DEMOGRAPHIC_DATA][PERSON_NAME]"
type input ""[PERSON_NAME]""
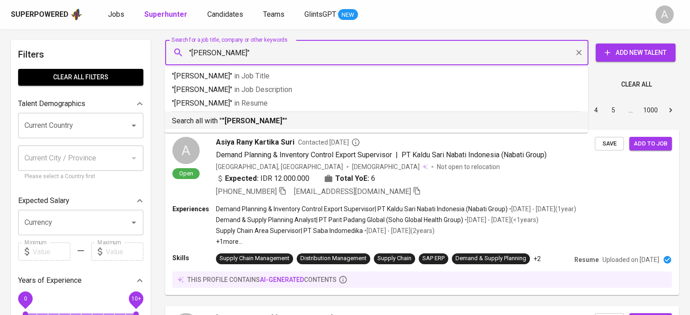
click at [273, 116] on p "Search all with " "[DEMOGRAPHIC_DATA][PERSON_NAME]" "" at bounding box center [376, 121] width 409 height 11
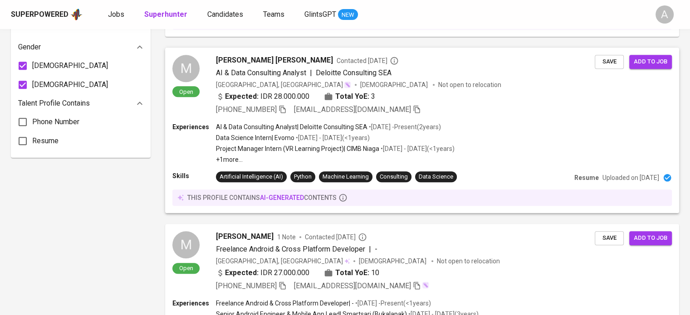
scroll to position [798, 0]
